Goal: Information Seeking & Learning: Learn about a topic

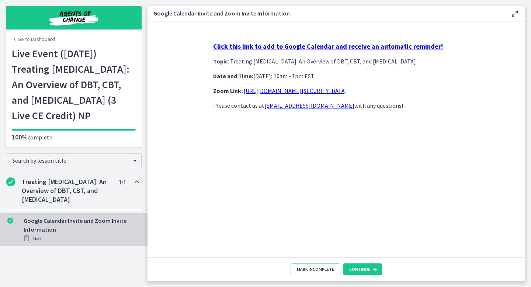
click at [324, 93] on link "https://us02web.zoom.us/j/85845271607?pwd=aTkx6u1HwK5ErGDRgavMk0POmwi4Vi.1" at bounding box center [295, 90] width 103 height 7
click at [291, 91] on link "https://us02web.zoom.us/j/85845271607?pwd=aTkx6u1HwK5ErGDRgavMk0POmwi4Vi.1" at bounding box center [295, 90] width 103 height 7
click at [287, 94] on link "https://us02web.zoom.us/j/85845271607?pwd=aTkx6u1HwK5ErGDRgavMk0POmwi4Vi.1" at bounding box center [295, 90] width 103 height 7
click at [25, 42] on link "Go to Dashboard" at bounding box center [33, 38] width 43 height 7
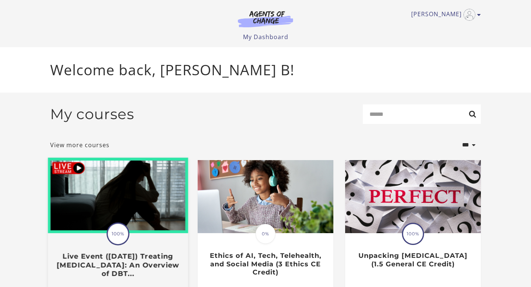
click at [111, 215] on img at bounding box center [118, 196] width 140 height 76
click at [100, 217] on img at bounding box center [118, 196] width 140 height 76
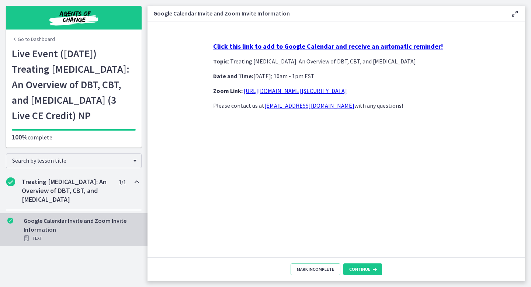
click at [335, 91] on link "[URL][DOMAIN_NAME][SECURITY_DATA]" at bounding box center [295, 90] width 103 height 7
